Goal: Use online tool/utility: Use online tool/utility

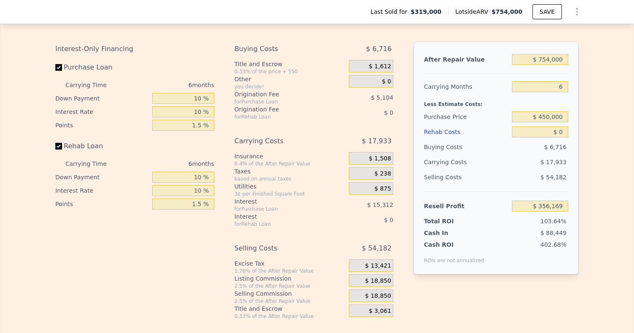
scroll to position [1308, 0]
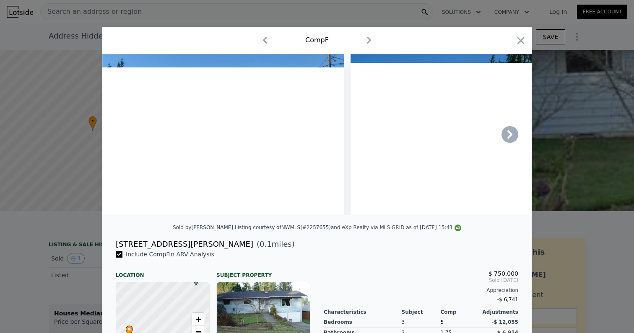
scroll to position [0, 3]
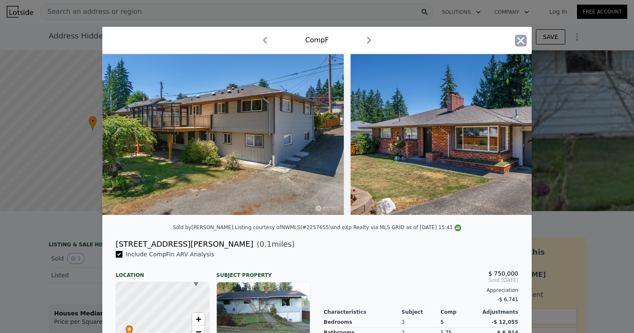
click at [518, 39] on icon "button" at bounding box center [521, 41] width 12 height 12
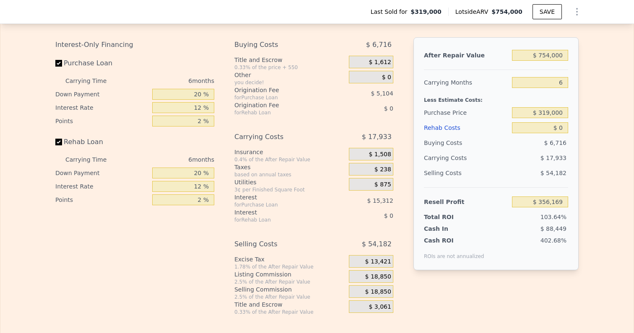
scroll to position [1279, 0]
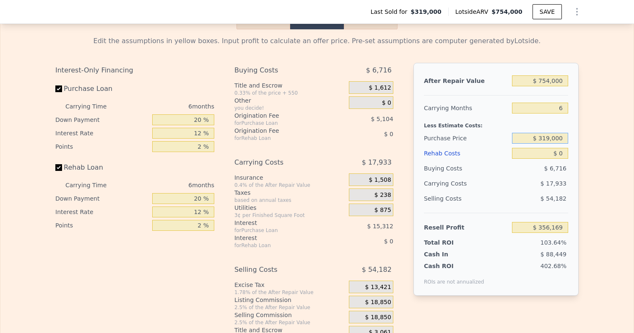
drag, startPoint x: 541, startPoint y: 129, endPoint x: 618, endPoint y: 129, distance: 76.3
click at [618, 129] on div "Edit the assumptions in yellow boxes. Input profit to calculate an offer price.…" at bounding box center [316, 185] width 633 height 312
type input "$ 450,000"
click at [623, 161] on div "Edit the assumptions in yellow boxes. Input profit to calculate an offer price.…" at bounding box center [316, 185] width 633 height 312
type input "$ 216,348"
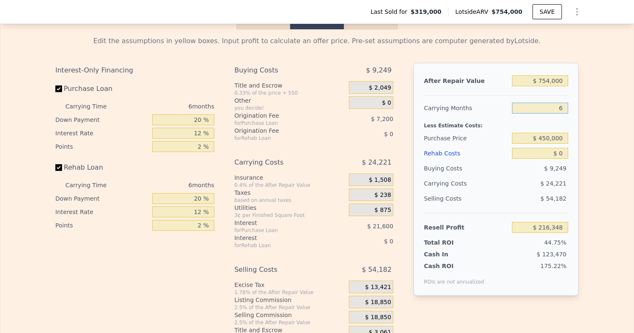
click at [562, 103] on input "6" at bounding box center [540, 108] width 56 height 11
drag, startPoint x: 559, startPoint y: 101, endPoint x: 575, endPoint y: 101, distance: 15.9
click at [575, 101] on div "After Repair Value $ 754,000 Carrying Months 6 Less Estimate Costs: Purchase Pr…" at bounding box center [495, 179] width 165 height 233
type input "4"
type input "$ 224,422"
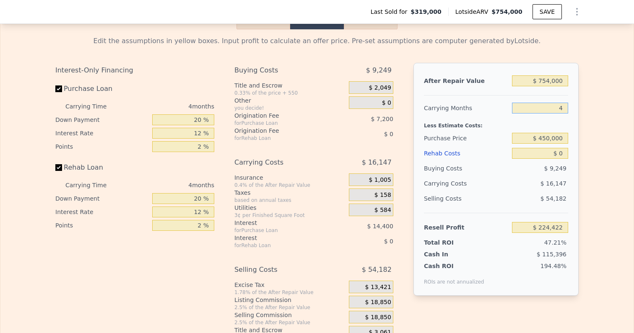
type input "4"
click at [579, 101] on div "Edit the assumptions in yellow boxes. Input profit to calculate an offer price.…" at bounding box center [317, 185] width 537 height 312
drag, startPoint x: 569, startPoint y: 74, endPoint x: 600, endPoint y: 78, distance: 31.7
click at [600, 78] on div "Edit the assumptions in yellow boxes. Input profit to calculate an offer price.…" at bounding box center [316, 185] width 633 height 312
type input "$ 7"
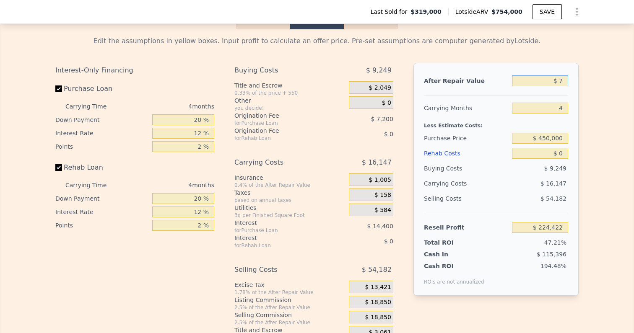
type input "-$ 474,934"
type input "$ 75"
type input "-$ 474,871"
type input "$ 750"
type input "-$ 474,245"
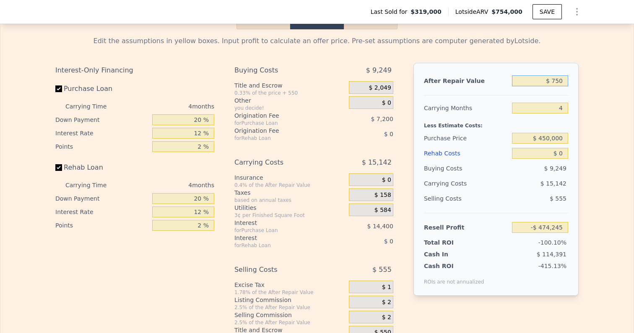
type input "$ 7,500"
type input "-$ 467,986"
type input "$ 75,000"
type input "-$ 405,376"
type input "$ 750,000"
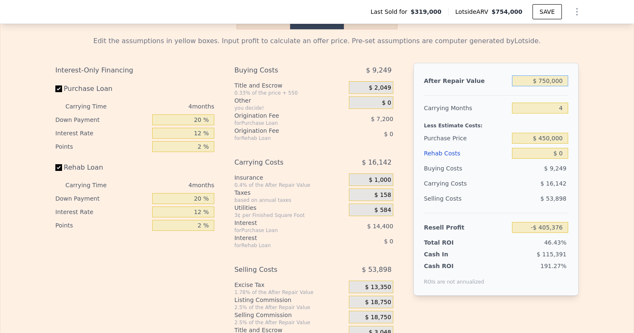
type input "$ 220,711"
type input "$ 7,500,000"
type input "$ 6,481,584"
type input "$ 750,000"
type input "$ 220,711"
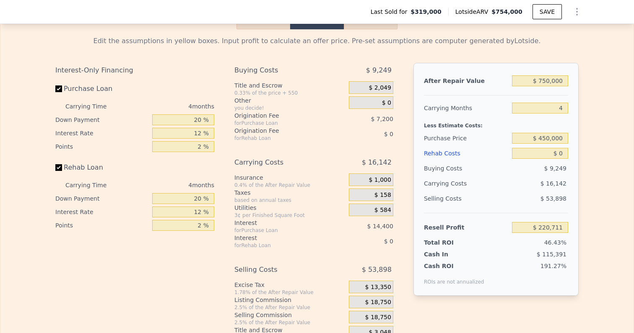
click at [598, 106] on div "Edit the assumptions in yellow boxes. Input profit to calculate an offer price.…" at bounding box center [316, 185] width 633 height 312
drag, startPoint x: 561, startPoint y: 146, endPoint x: 576, endPoint y: 146, distance: 15.1
click at [576, 146] on div "After Repair Value $ 750,000 Carrying Months 4 Less Estimate Costs: Purchase Pr…" at bounding box center [495, 179] width 165 height 233
type input "$ 1"
type input "$ 220,710"
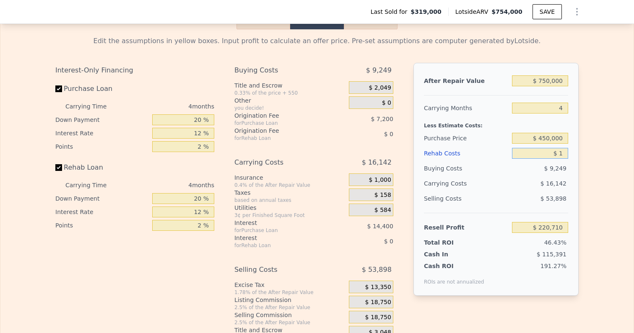
type input "$ 12"
type input "$ 220,699"
type input "$ 120"
type input "$ 220,585"
type input "$ 1,200"
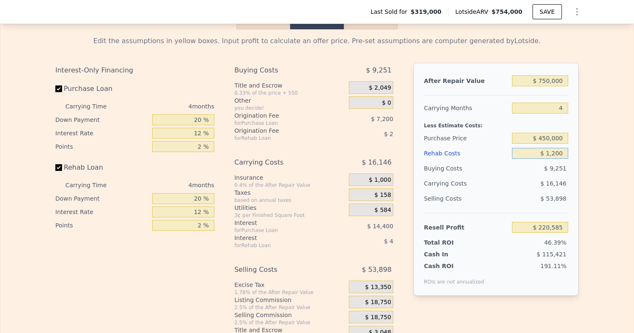
type input "$ 219,452"
type input "$ 12,000"
type input "$ 208,135"
type input "$ 120,000"
type input "$ 94,951"
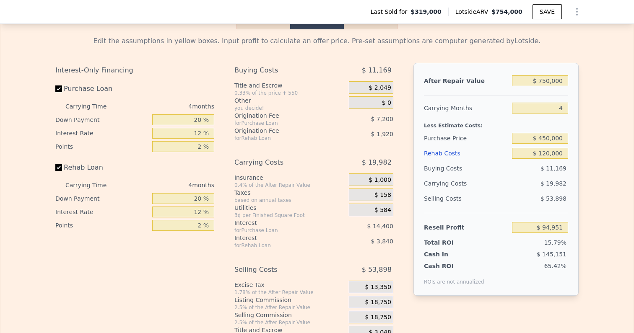
click at [585, 175] on div "Edit the assumptions in yellow boxes. Input profit to calculate an offer price.…" at bounding box center [317, 185] width 537 height 312
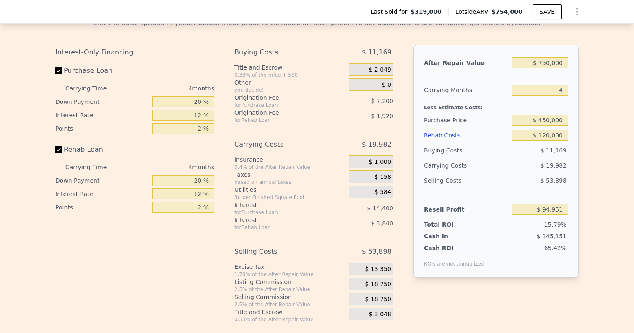
scroll to position [1298, 0]
click at [378, 281] on span "$ 18,750" at bounding box center [378, 285] width 26 height 8
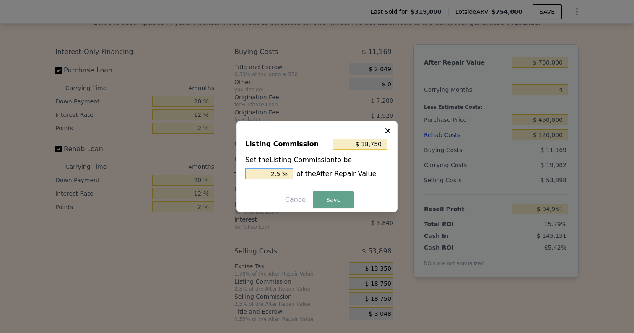
drag, startPoint x: 275, startPoint y: 178, endPoint x: 306, endPoint y: 178, distance: 31.0
click at [306, 178] on div "2.5 % of the After Repair Value" at bounding box center [316, 174] width 143 height 11
drag, startPoint x: 267, startPoint y: 175, endPoint x: 351, endPoint y: 175, distance: 83.9
click at [351, 175] on div "2.5 % of the After Repair Value" at bounding box center [316, 174] width 143 height 11
type input "$ 15,000"
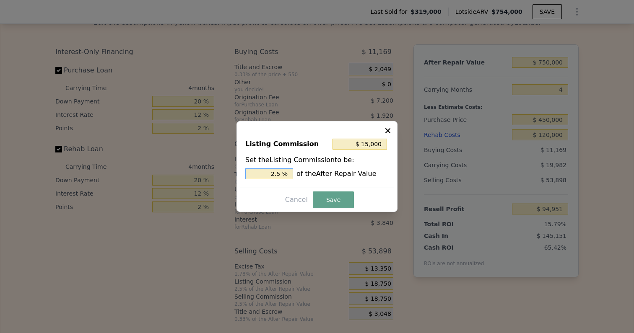
type input "2 %"
click at [341, 207] on button "Save" at bounding box center [333, 200] width 41 height 17
type input "$ 98,701"
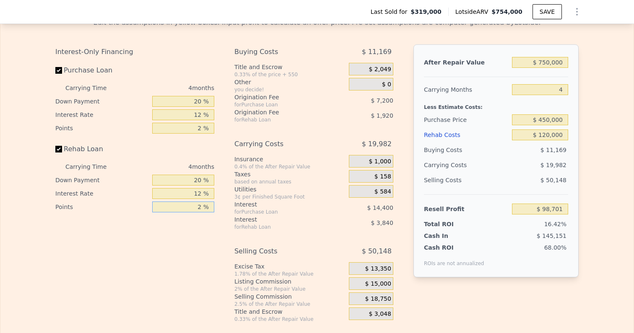
drag, startPoint x: 193, startPoint y: 200, endPoint x: 233, endPoint y: 200, distance: 39.8
click at [233, 200] on div "Interest-Only Financing Purchase Loan Carrying Time 4 months Down Payment 20 % …" at bounding box center [316, 183] width 523 height 278
type input "1 %"
type input "$ 99,661"
type input "1.5 %"
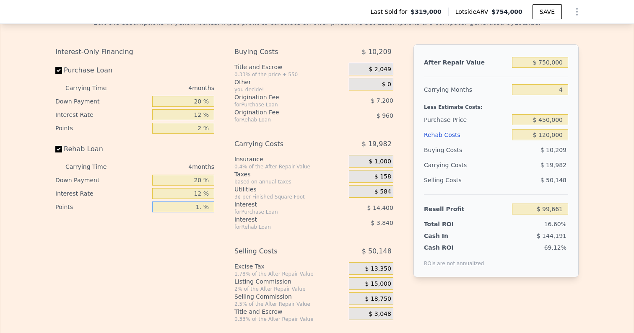
type input "$ 99,181"
type input "1.5 %"
drag, startPoint x: 192, startPoint y: 183, endPoint x: 252, endPoint y: 183, distance: 59.5
click at [251, 183] on div "Interest-Only Financing Purchase Loan Carrying Time 4 months Down Payment 20 % …" at bounding box center [316, 183] width 523 height 278
type input "1 %"
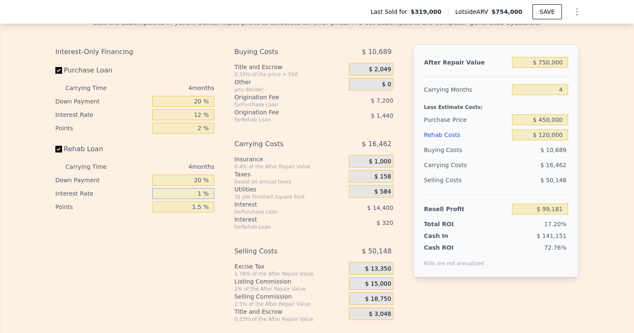
type input "$ 102,701"
type input "10 %"
type input "$ 99,821"
type input "10 %"
drag, startPoint x: 191, startPoint y: 170, endPoint x: 246, endPoint y: 170, distance: 55.3
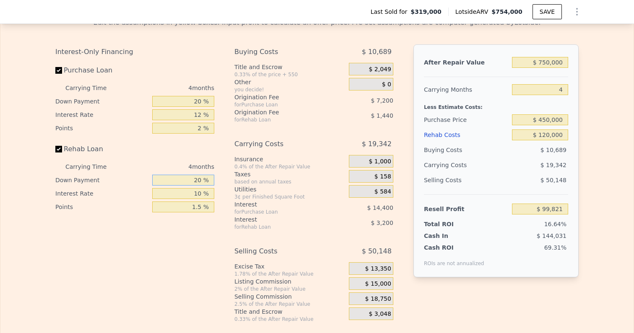
click at [246, 170] on div "Interest-Only Financing Purchase Loan Carrying Time 4 months Down Payment 20 % …" at bounding box center [316, 183] width 523 height 278
type input "1 %"
type input "$ 98,719"
type input "10 %"
type input "$ 99,241"
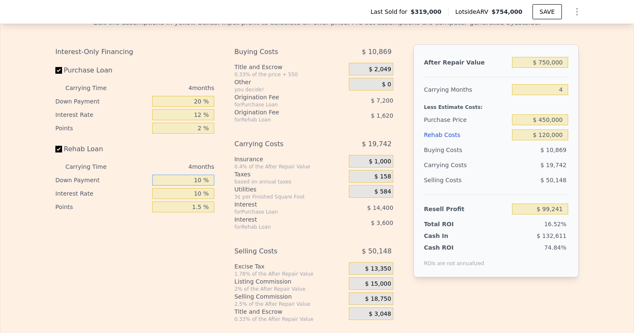
type input "10 %"
drag, startPoint x: 206, startPoint y: 93, endPoint x: 213, endPoint y: 93, distance: 7.1
click at [213, 96] on input "20 %" at bounding box center [183, 101] width 62 height 11
type input "1 %"
type input "$ 94,111"
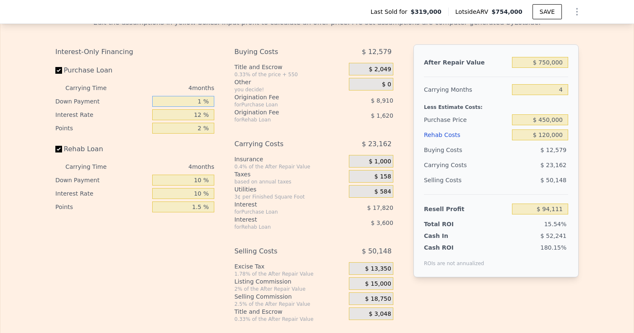
type input "10 %"
type input "$ 96,541"
type input "10 %"
drag, startPoint x: 194, startPoint y: 103, endPoint x: 225, endPoint y: 103, distance: 31.0
click at [225, 103] on div "Interest-Only Financing Purchase Loan Carrying Time 4 months Down Payment 10 % …" at bounding box center [316, 183] width 523 height 278
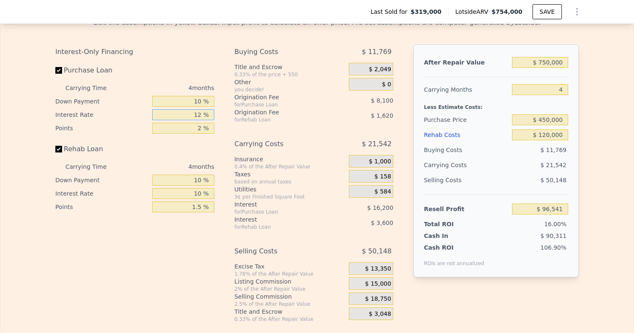
type input "1 %"
type input "$ 111,389"
type input "10 %"
type input "$ 99,241"
type input "10 %"
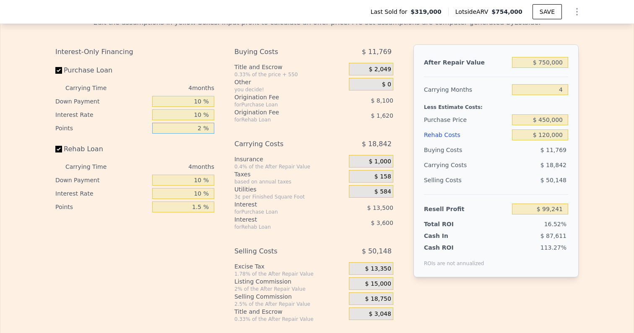
drag, startPoint x: 197, startPoint y: 120, endPoint x: 210, endPoint y: 120, distance: 12.6
click at [210, 123] on input "2 %" at bounding box center [183, 128] width 62 height 11
type input "1 %"
type input "$ 103,291"
type input "1.5 %"
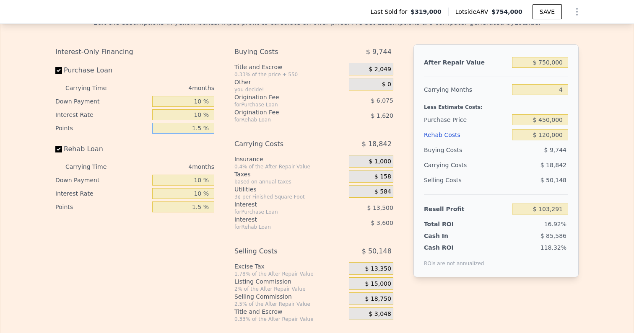
type input "$ 101,266"
type input "1.5 %"
click at [191, 142] on div "Rehab Loan" at bounding box center [134, 151] width 159 height 18
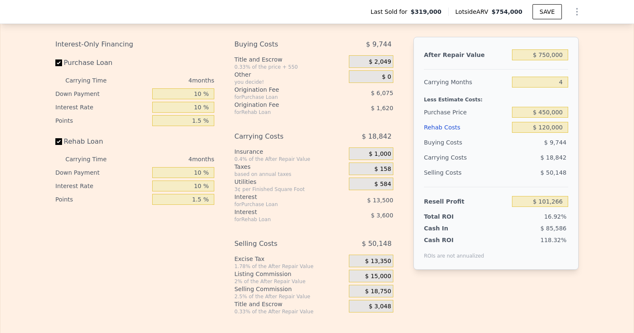
scroll to position [1301, 0]
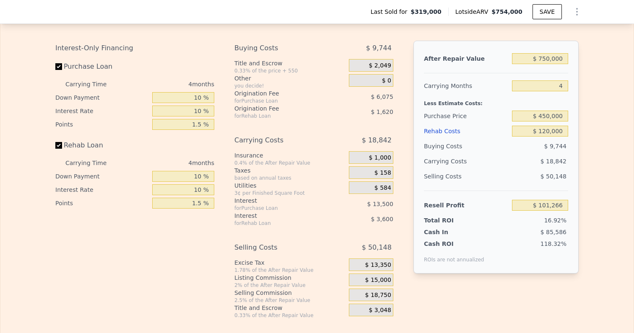
click at [594, 163] on div "Edit the assumptions in yellow boxes. Input profit to calculate an offer price.…" at bounding box center [316, 163] width 633 height 312
